Goal: Task Accomplishment & Management: Manage account settings

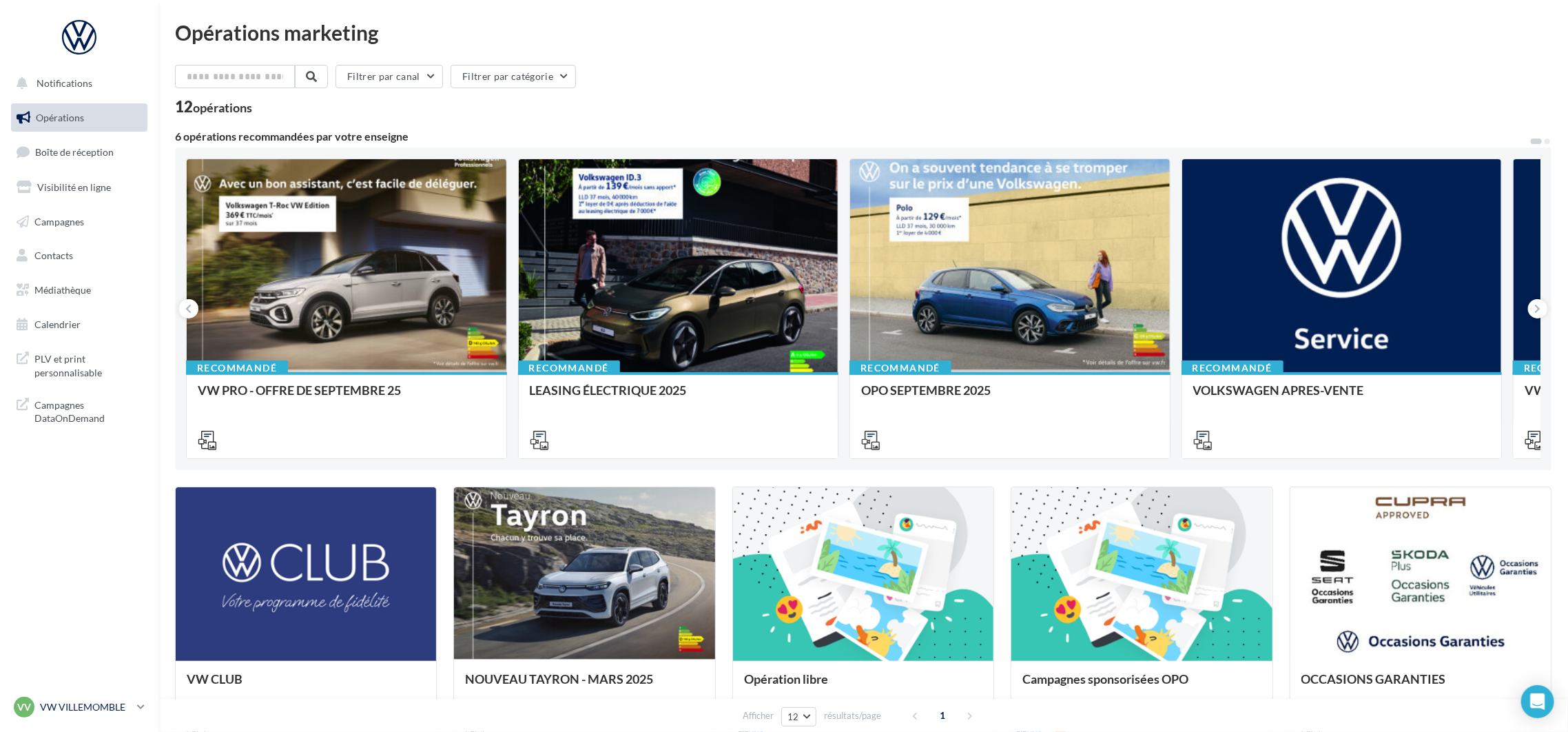
click at [57, 700] on p "VW VILLEMOMBLE" at bounding box center [85, 707] width 92 height 14
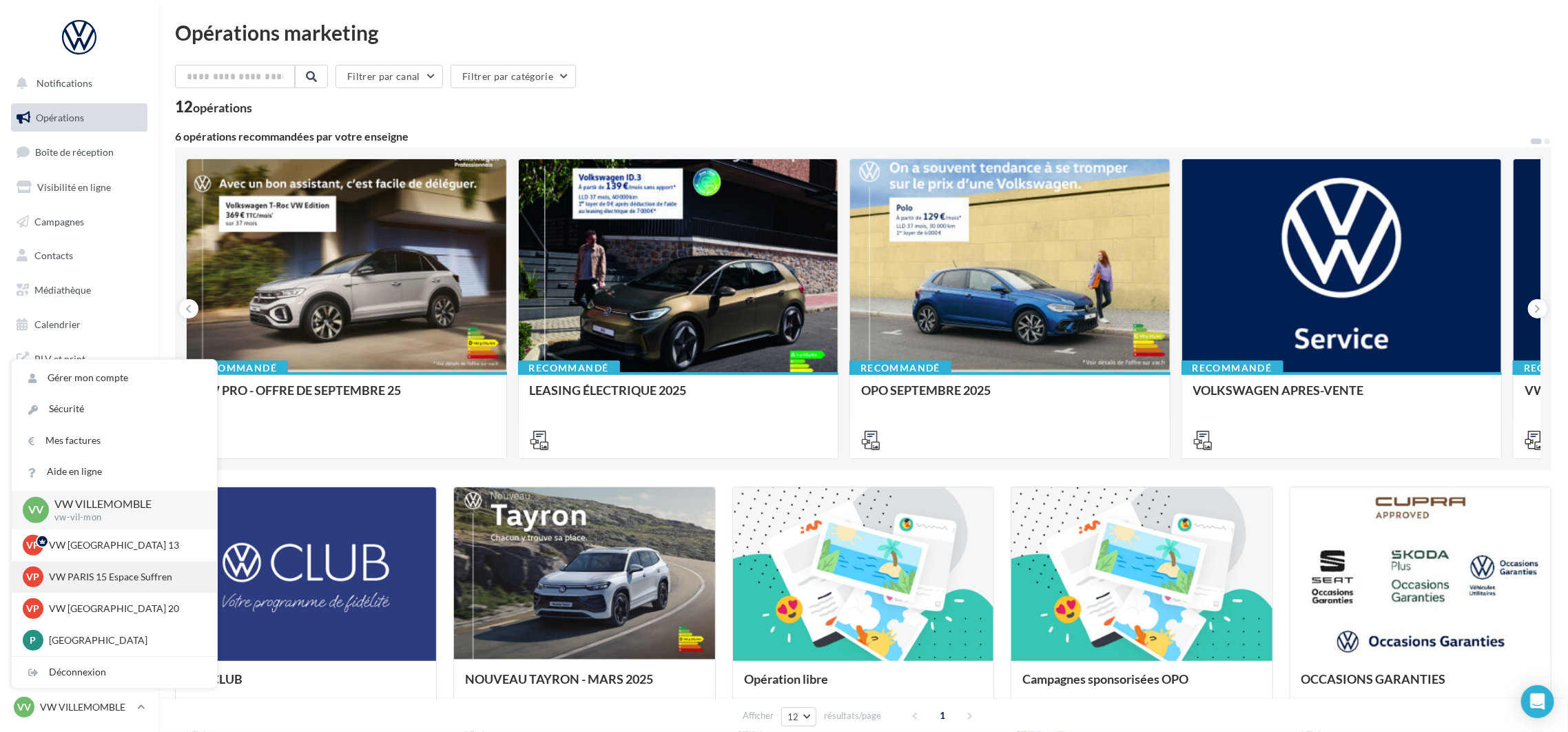
click at [95, 576] on p "VW PARIS 15 Espace Suffren" at bounding box center [125, 576] width 152 height 14
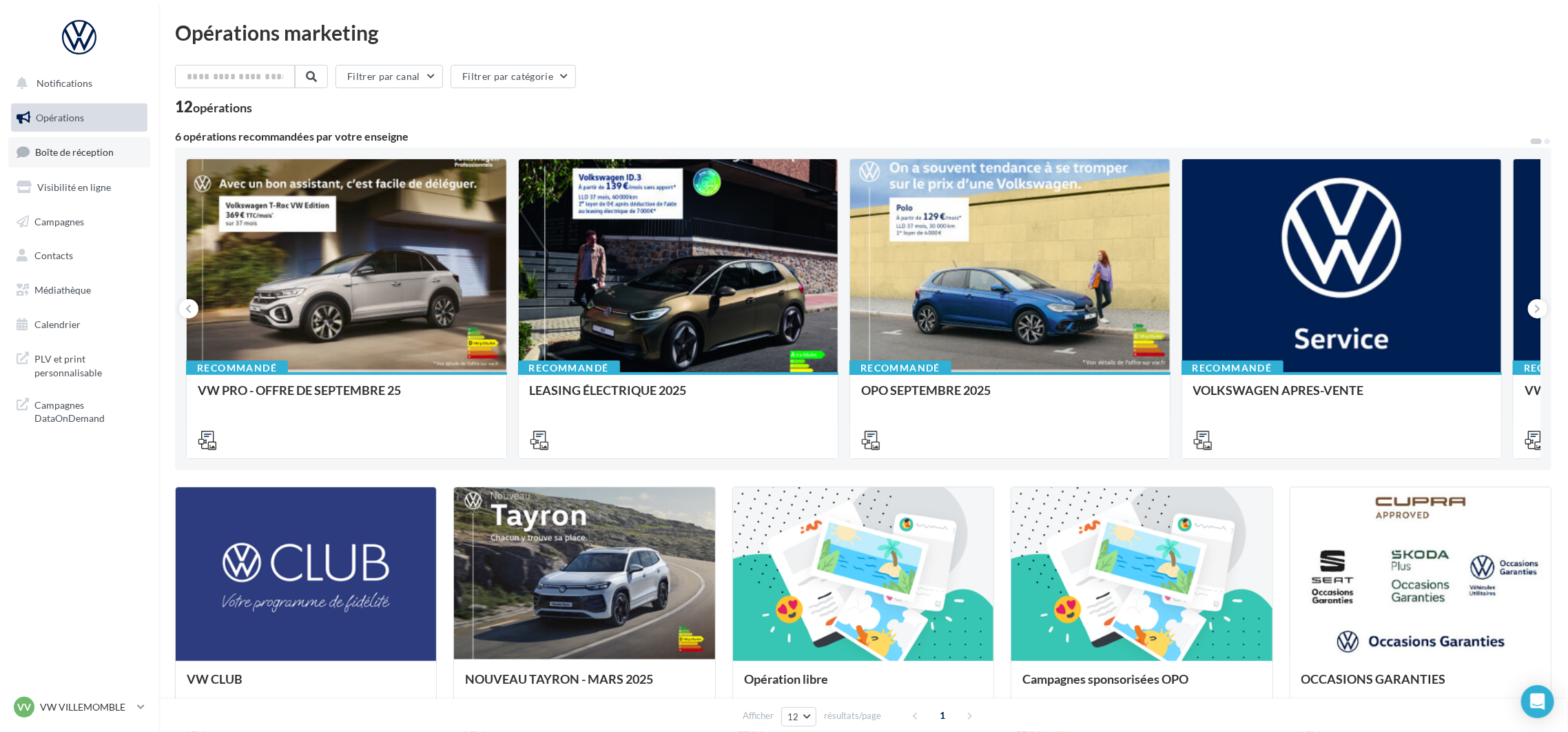
click at [90, 152] on span "Boîte de réception" at bounding box center [74, 152] width 79 height 12
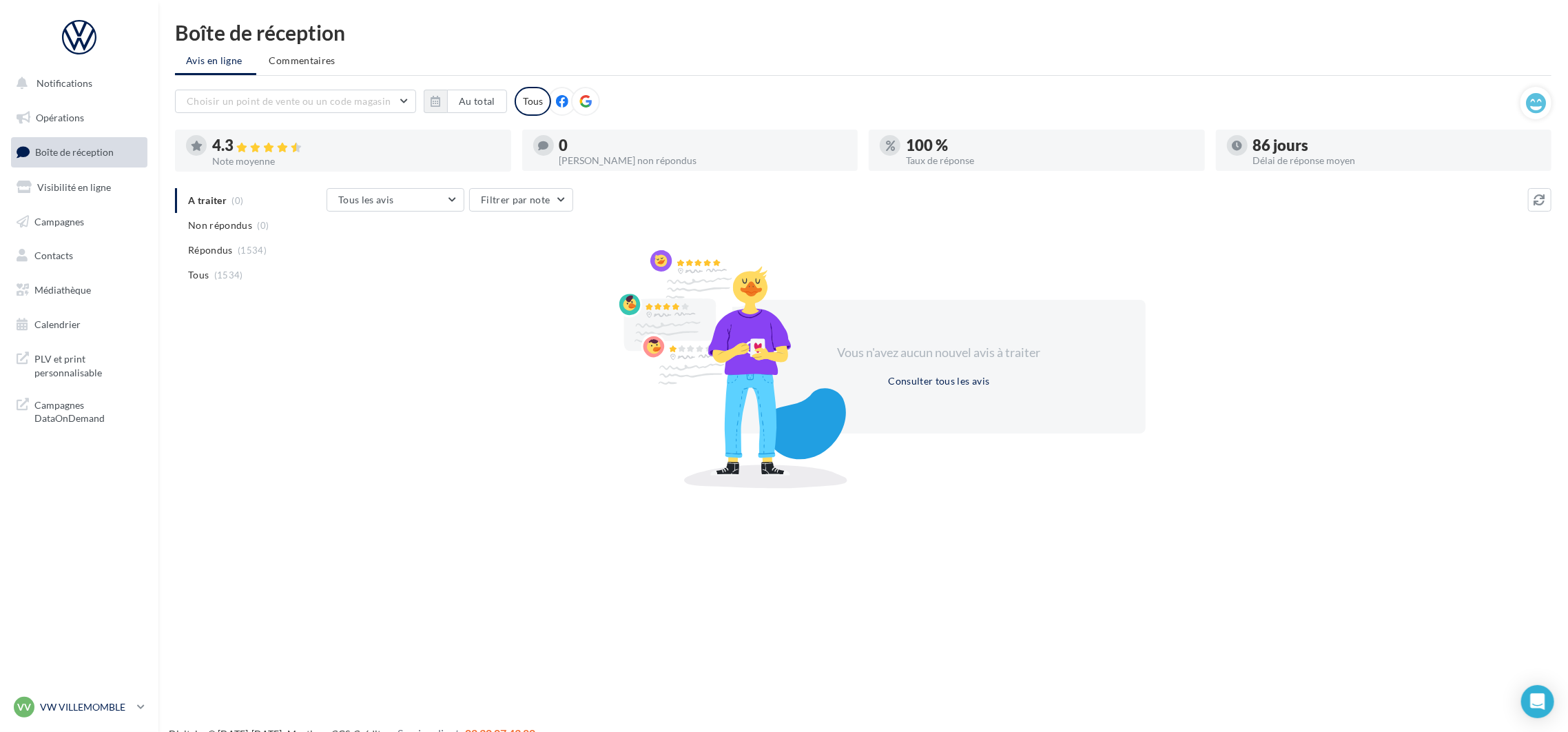
click at [115, 697] on div "VV VW VILLEMOMBLE vw-vil-mon" at bounding box center [72, 707] width 118 height 21
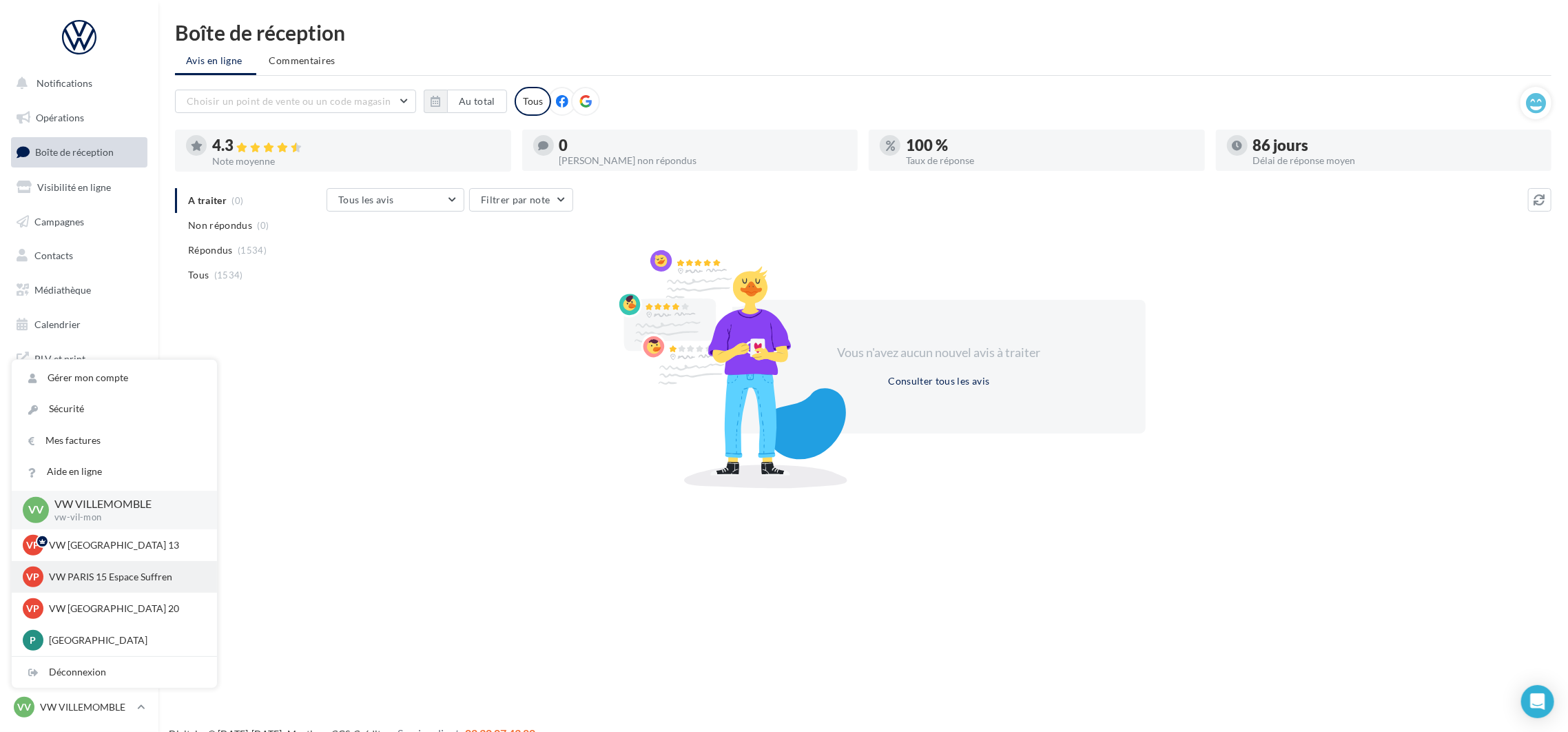
click at [109, 585] on div "VP VW PARIS 15 Espace Suffren vw-par15-mon" at bounding box center [114, 576] width 183 height 21
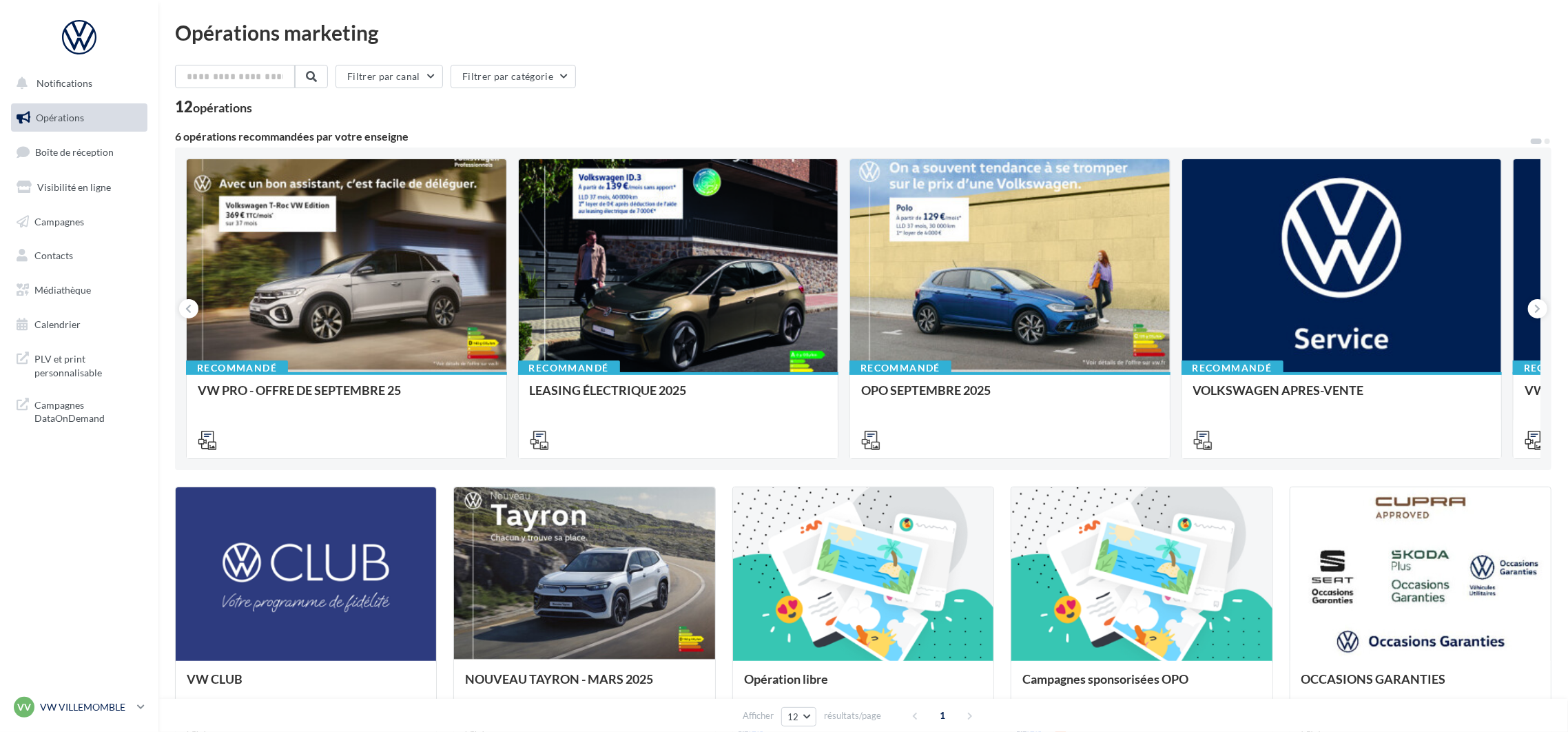
click at [98, 714] on div "VV VW VILLEMOMBLE vw-vil-mon" at bounding box center [72, 707] width 118 height 21
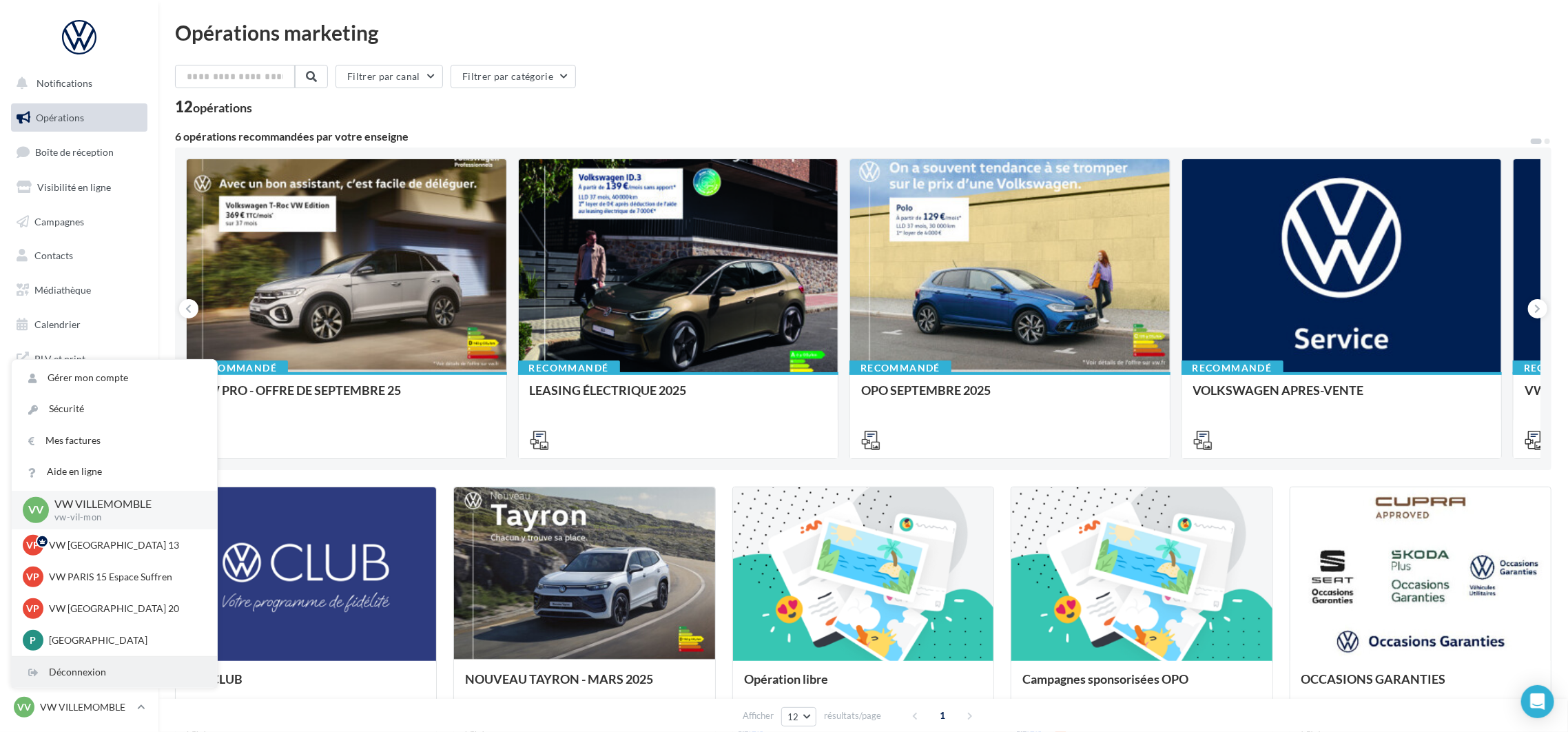
click at [124, 673] on div "Déconnexion" at bounding box center [114, 672] width 205 height 31
click at [121, 673] on div "Déconnexion" at bounding box center [114, 672] width 205 height 31
click at [100, 675] on div "Déconnexion" at bounding box center [114, 672] width 205 height 31
